Goal: Task Accomplishment & Management: Use online tool/utility

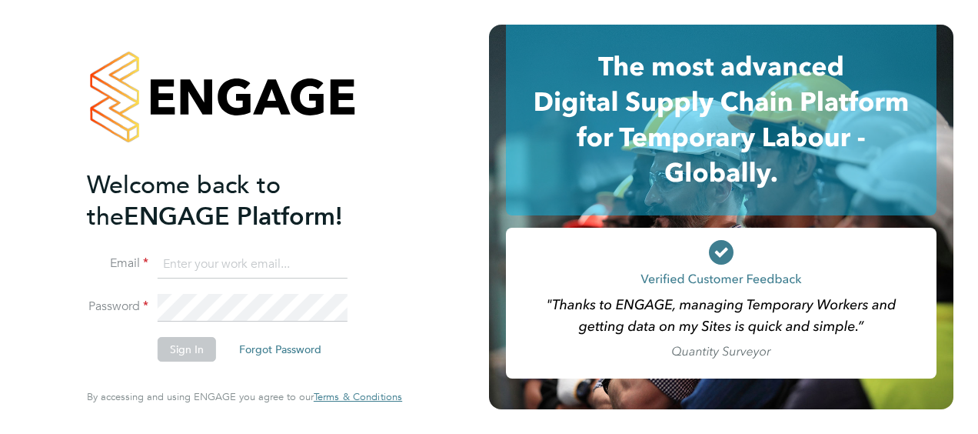
type input "[PERSON_NAME][EMAIL_ADDRESS][PERSON_NAME][DOMAIN_NAME]"
click at [193, 346] on button "Sign In" at bounding box center [187, 349] width 58 height 25
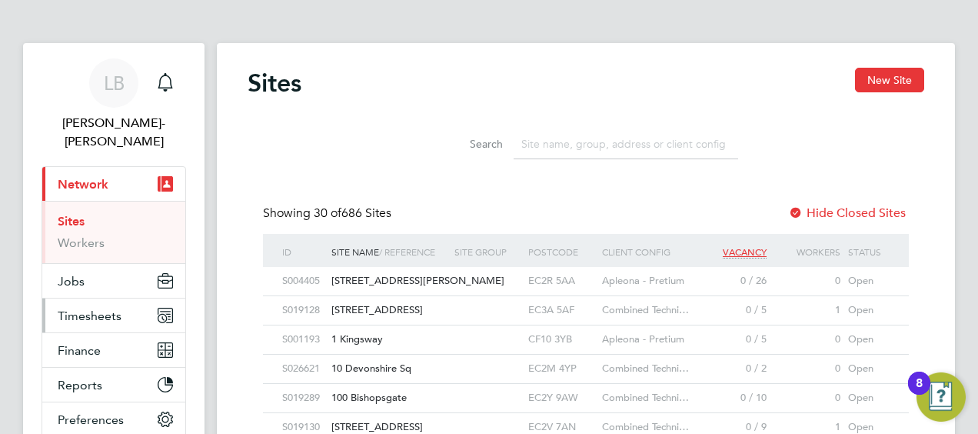
click at [94, 308] on span "Timesheets" at bounding box center [90, 315] width 64 height 15
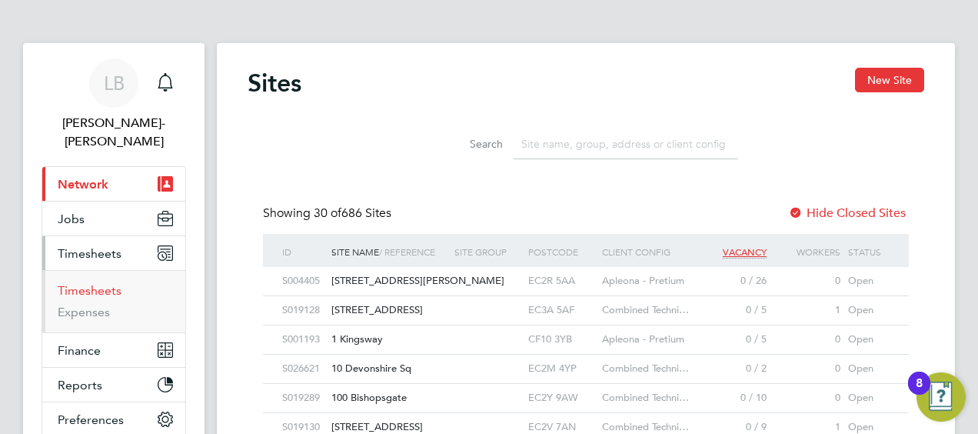
click at [108, 283] on link "Timesheets" at bounding box center [90, 290] width 64 height 15
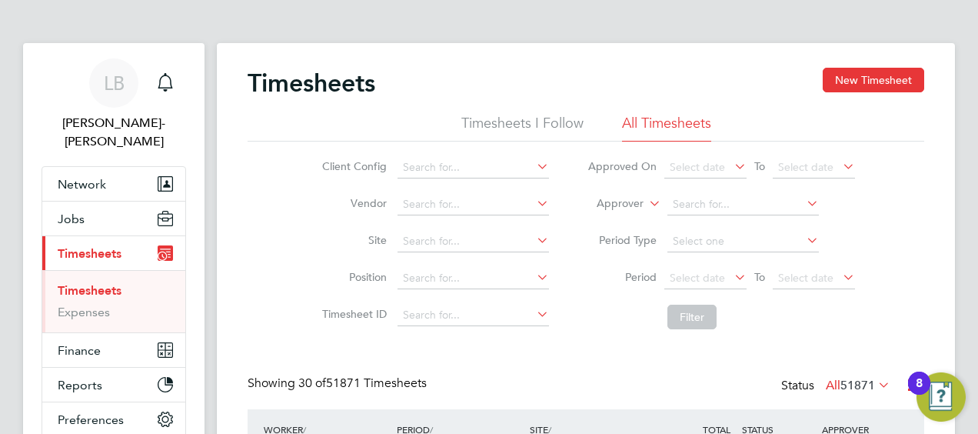
click at [452, 229] on li "Site" at bounding box center [433, 241] width 270 height 37
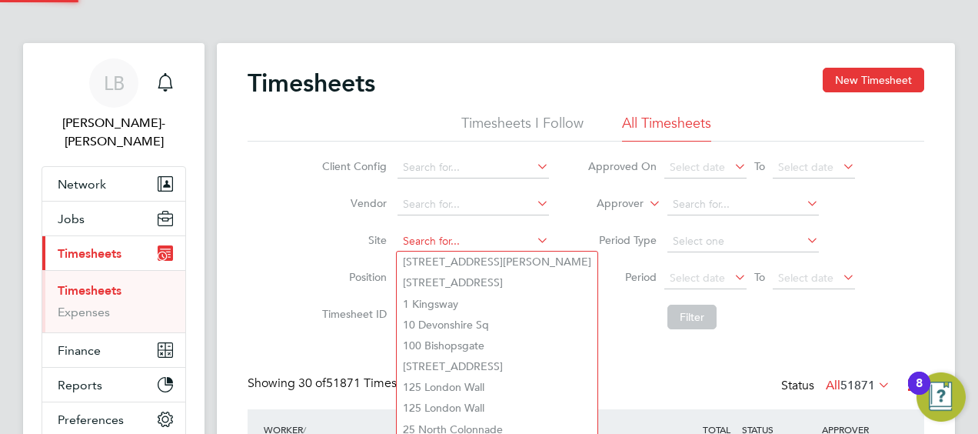
click at [446, 241] on input at bounding box center [472, 242] width 151 height 22
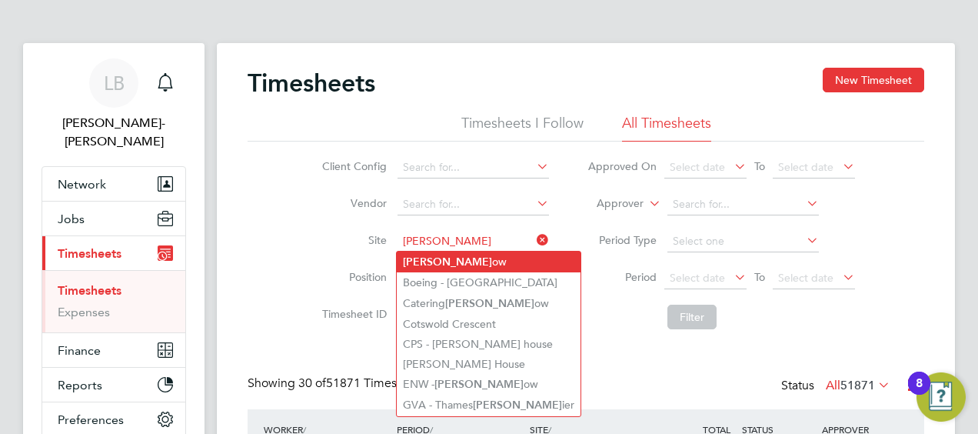
click at [418, 265] on b "Barr" at bounding box center [447, 261] width 89 height 13
type input "Barrow"
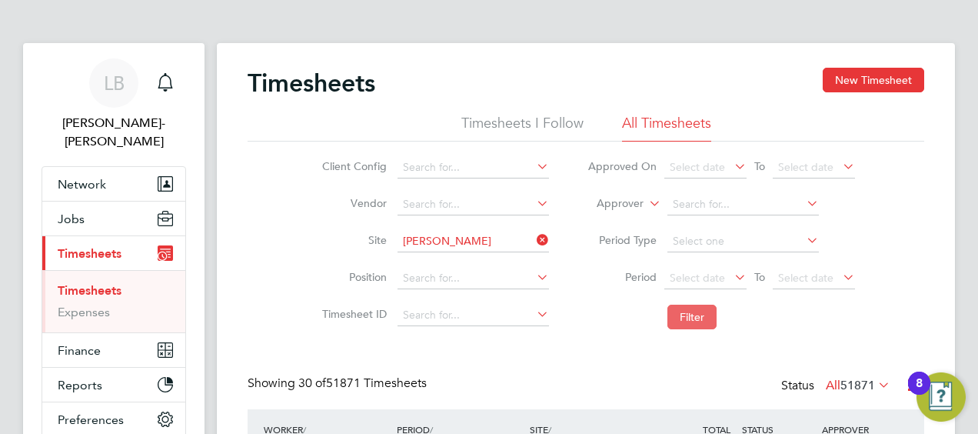
click at [702, 315] on button "Filter" at bounding box center [691, 316] width 49 height 25
